Goal: Transaction & Acquisition: Purchase product/service

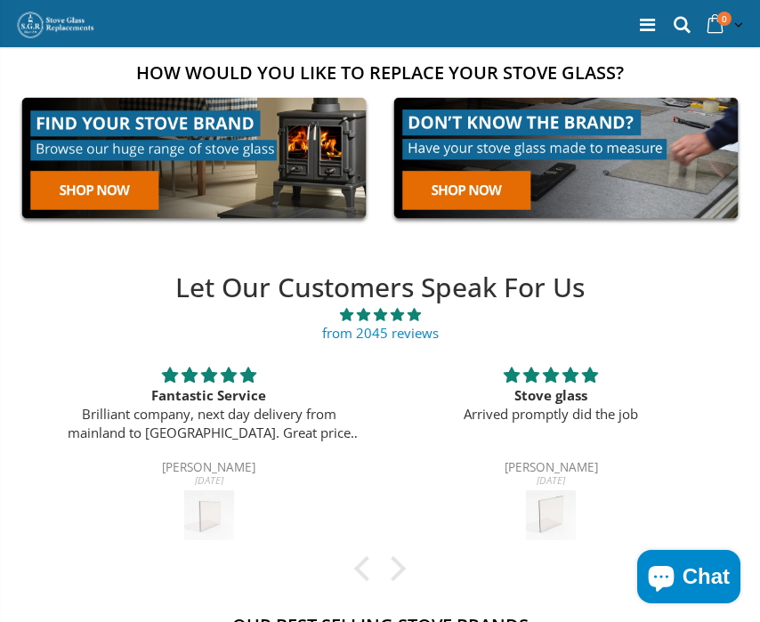
scroll to position [199, 0]
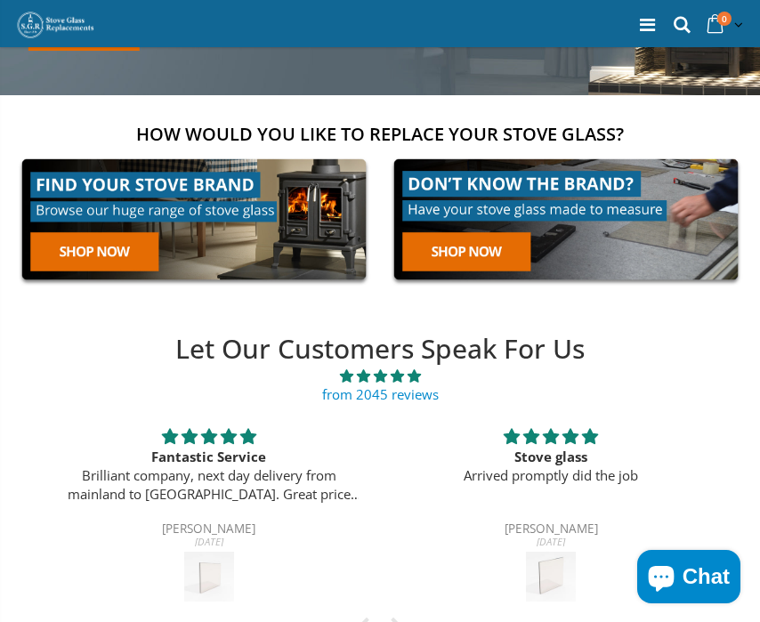
click at [676, 414] on div "Let Our Customers Speak For Us from 2045 reviews Fantastic Service Brilliant co…" at bounding box center [380, 464] width 685 height 352
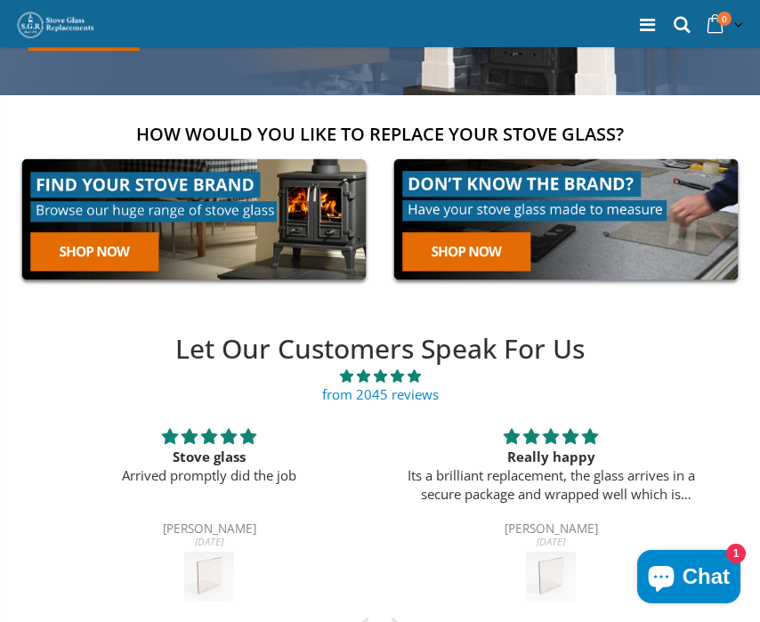
click at [473, 252] on link at bounding box center [565, 219] width 361 height 138
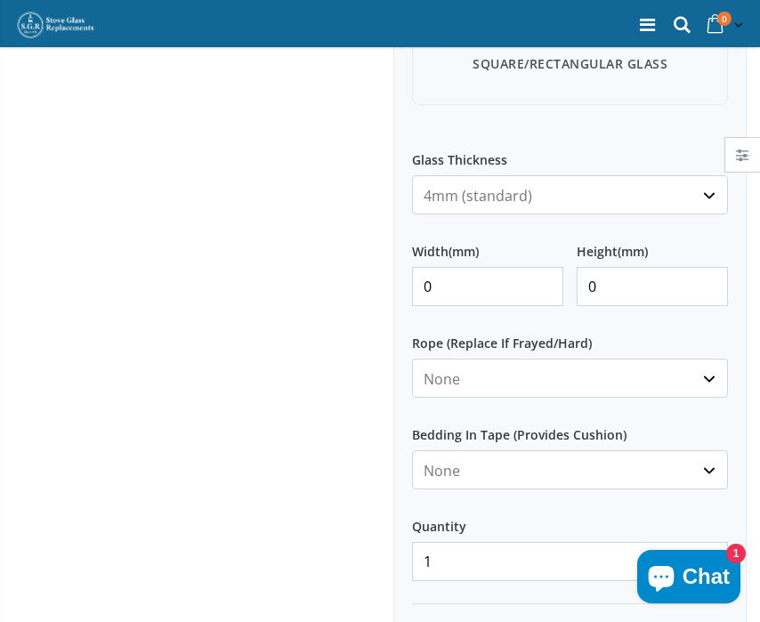
scroll to position [668, 0]
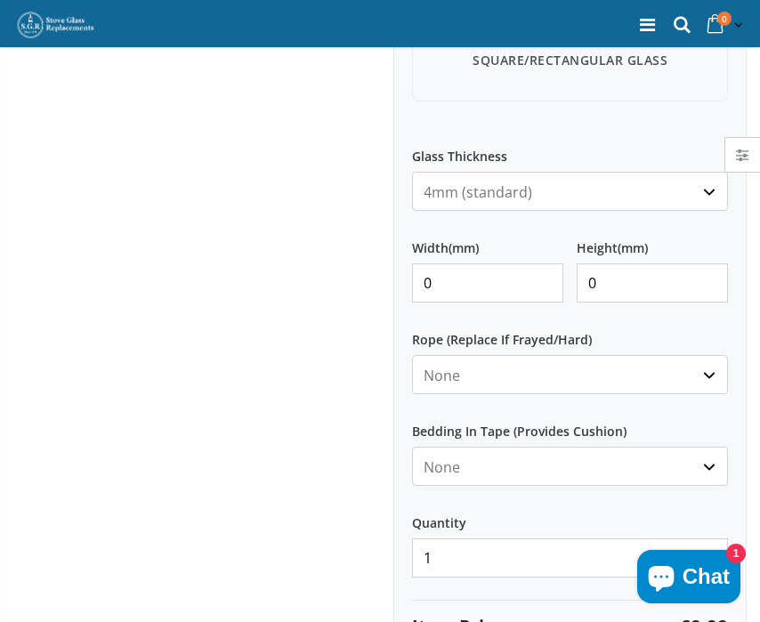
click at [470, 284] on input "0" at bounding box center [487, 283] width 151 height 39
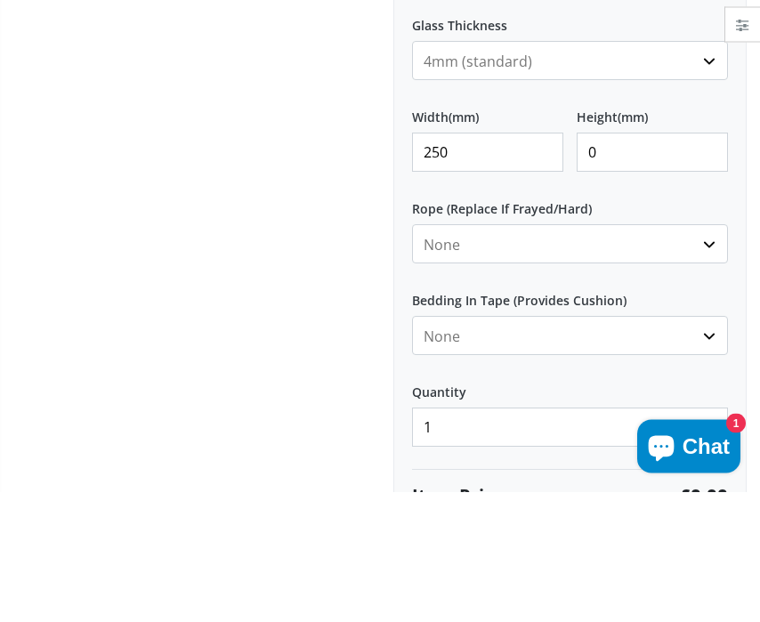
type input "250"
click at [663, 264] on input "0" at bounding box center [652, 283] width 151 height 39
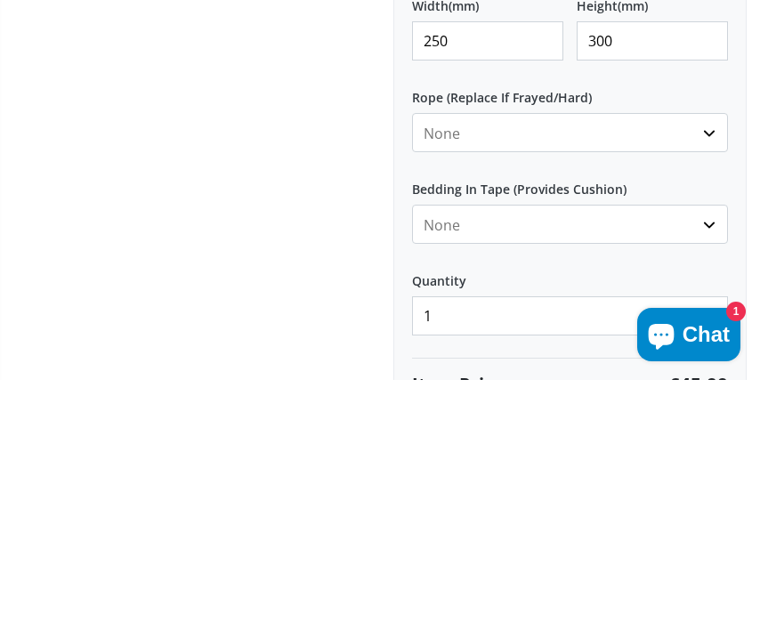
type input "300"
click at [698, 355] on select "None 3mm White 6mm White 8mm White 10mm White 12mm White 6mm Black 8mm Black 10…" at bounding box center [570, 374] width 316 height 39
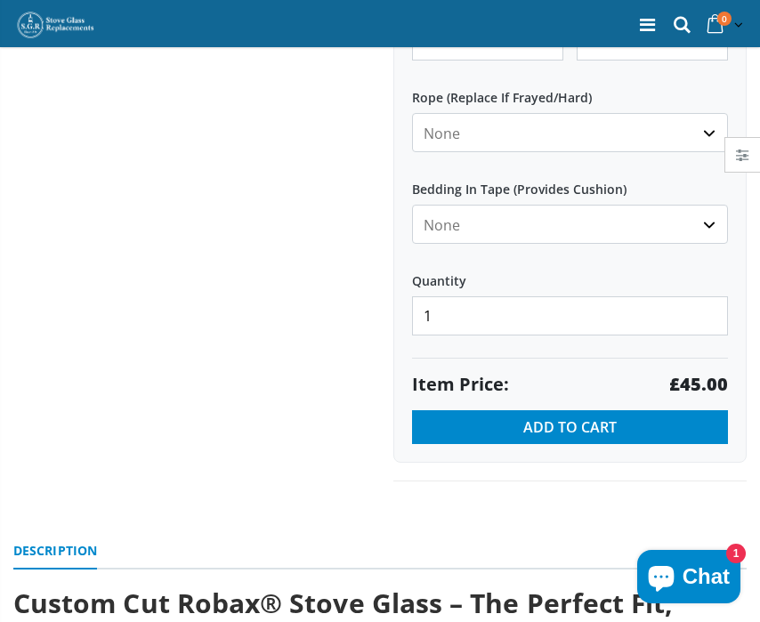
select select "6mm-white"
click at [709, 224] on select "None Black White" at bounding box center [570, 224] width 316 height 39
select select "black"
